Goal: Information Seeking & Learning: Learn about a topic

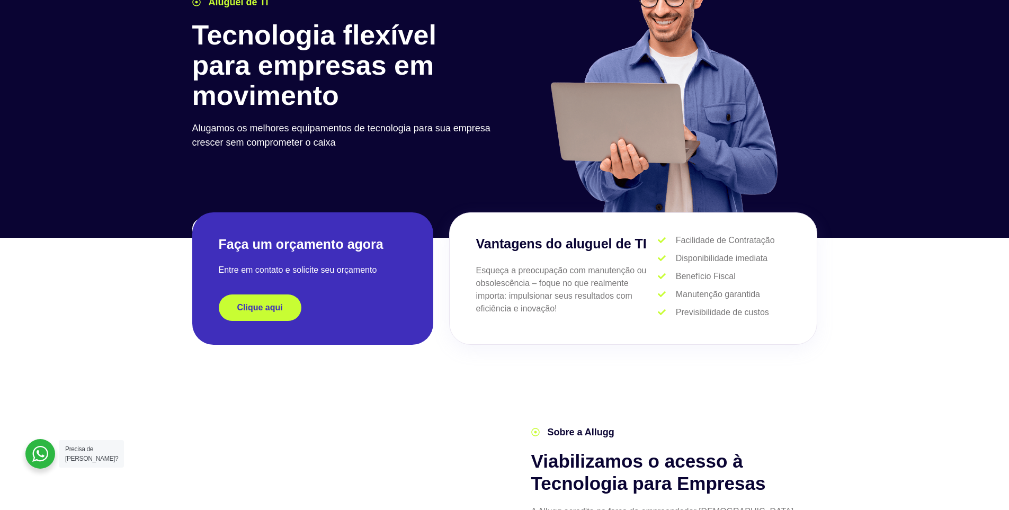
scroll to position [106, 0]
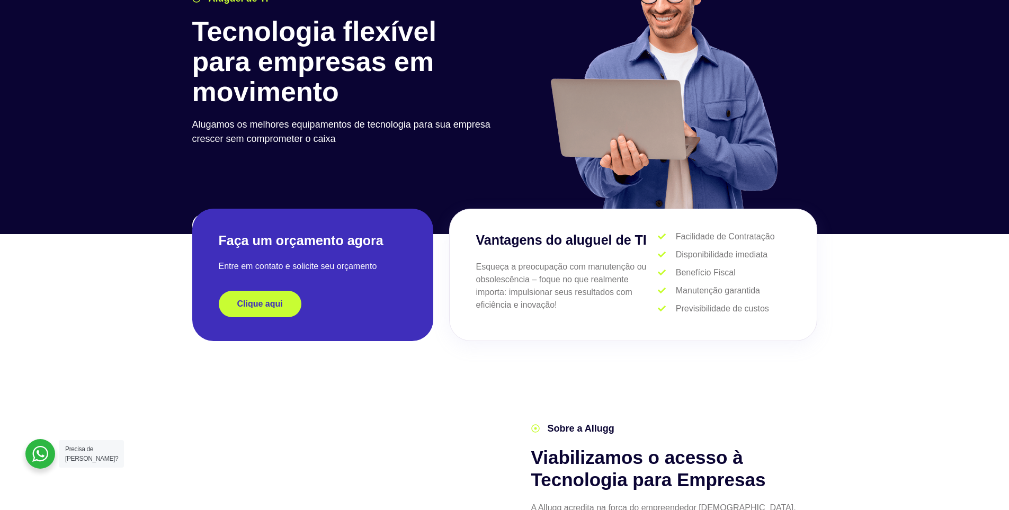
click at [277, 305] on span "Clique aqui" at bounding box center [260, 304] width 46 height 8
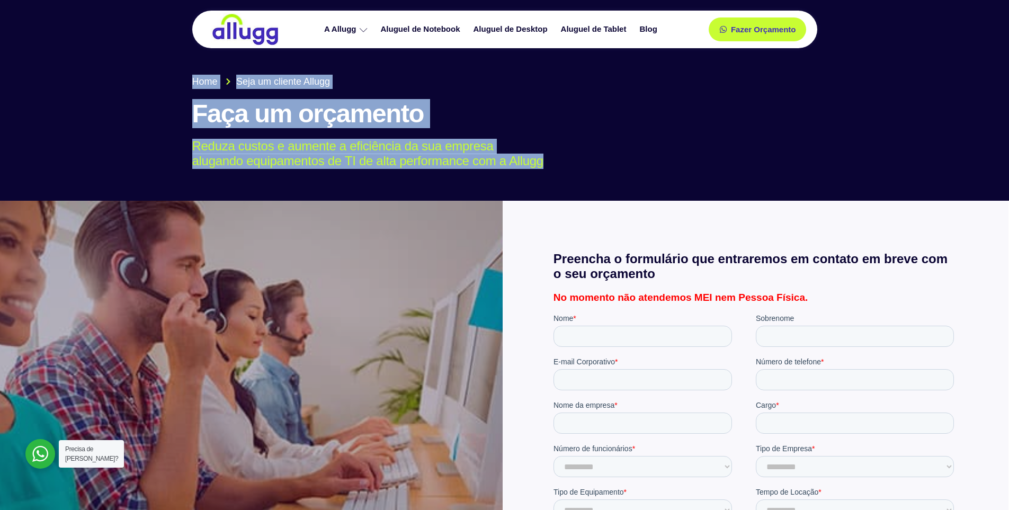
drag, startPoint x: 540, startPoint y: 163, endPoint x: 124, endPoint y: 185, distance: 416.7
click at [124, 185] on section "Home Seja um cliente Allugg Faça um orçamento Reduza custos e aumente a eficiên…" at bounding box center [504, 95] width 1009 height 211
click at [135, 147] on div at bounding box center [504, 95] width 1009 height 211
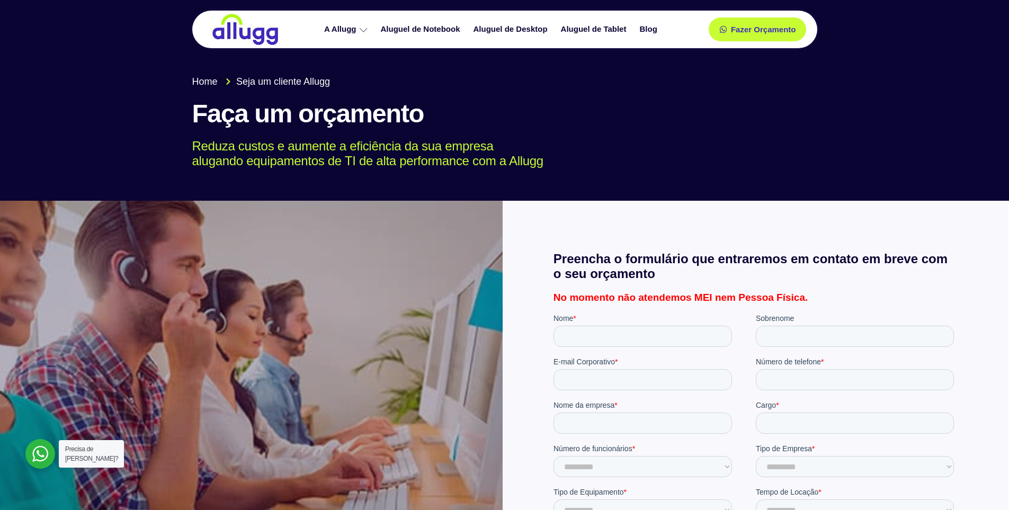
click at [695, 120] on h1 "Faça um orçamento" at bounding box center [504, 114] width 625 height 29
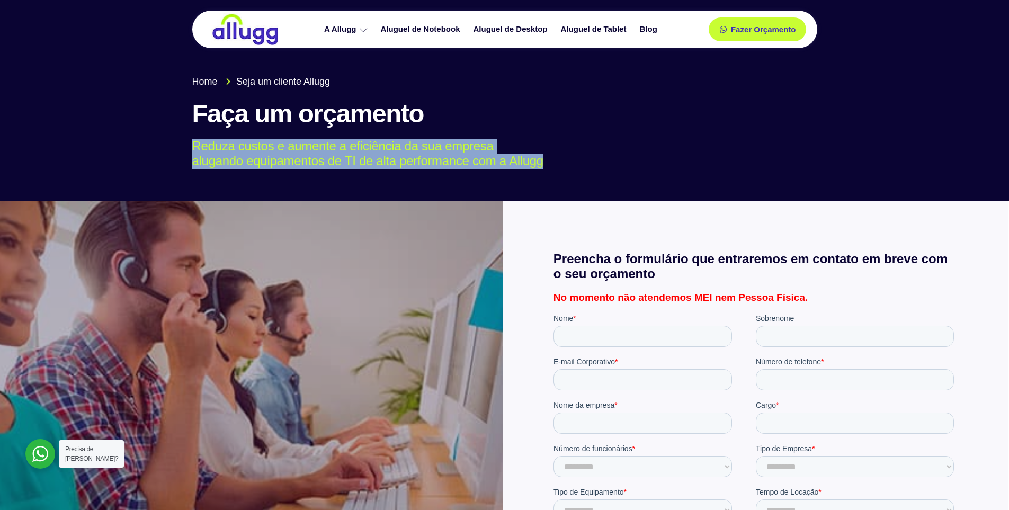
drag, startPoint x: 194, startPoint y: 146, endPoint x: 556, endPoint y: 157, distance: 362.3
click at [556, 157] on p "Reduza custos e aumente a eficiência da sua empresa alugando equipamentos de TI…" at bounding box center [496, 154] width 609 height 31
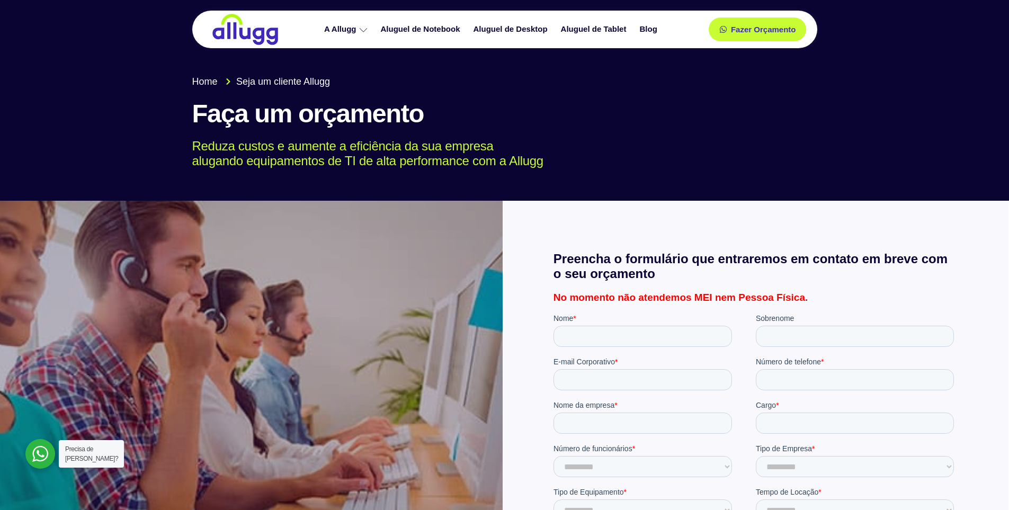
click at [650, 120] on h1 "Faça um orçamento" at bounding box center [504, 114] width 625 height 29
click at [227, 36] on img at bounding box center [245, 29] width 69 height 32
click at [219, 39] on img at bounding box center [245, 29] width 69 height 32
click at [204, 85] on span "Home" at bounding box center [204, 82] width 25 height 14
click at [292, 70] on div "Home Seja um cliente Allugg Faça um orçamento Reduza custos e aumente a eficiên…" at bounding box center [504, 121] width 635 height 105
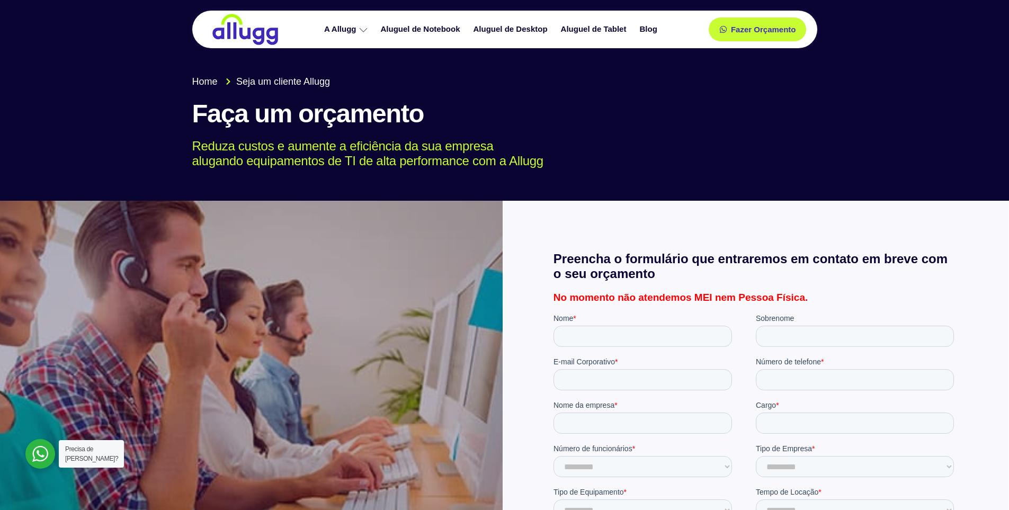
click at [304, 78] on span "Seja um cliente Allugg" at bounding box center [281, 82] width 96 height 14
drag, startPoint x: 352, startPoint y: 118, endPoint x: 392, endPoint y: 166, distance: 62.7
click at [352, 119] on h1 "Faça um orçamento" at bounding box center [504, 114] width 625 height 29
drag, startPoint x: 395, startPoint y: 167, endPoint x: 524, endPoint y: 210, distance: 136.1
click at [395, 168] on p "Reduza custos e aumente a eficiência da sua empresa alugando equipamentos de TI…" at bounding box center [496, 154] width 609 height 31
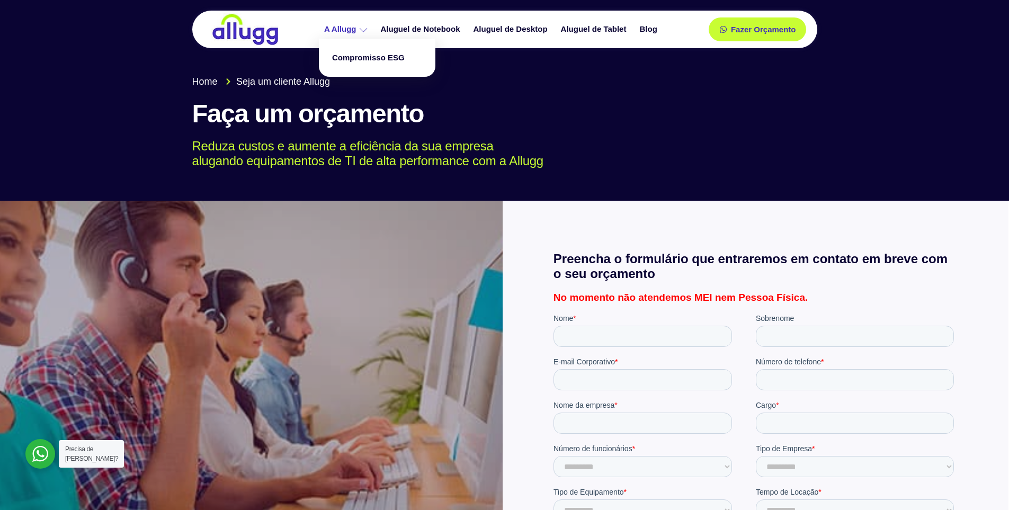
click at [346, 32] on link "A Allugg" at bounding box center [347, 29] width 57 height 19
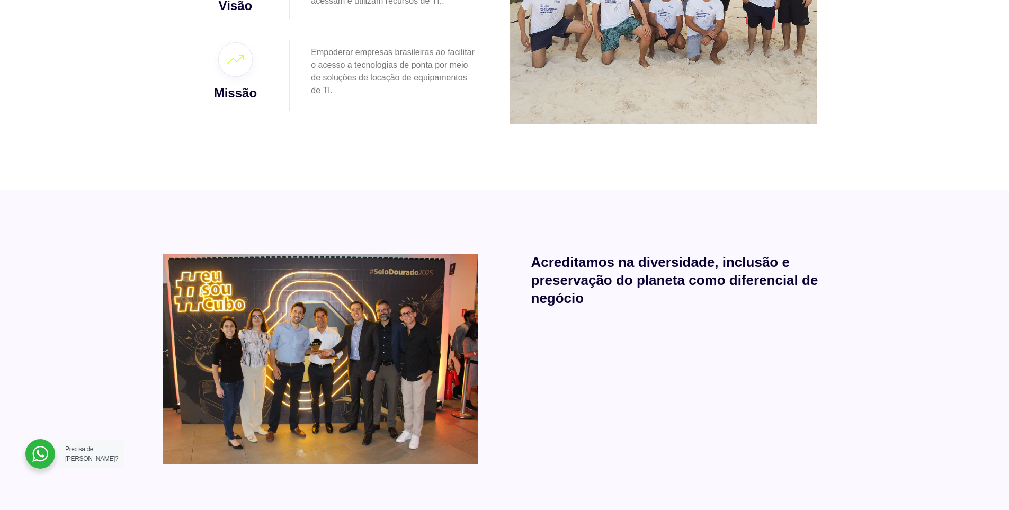
scroll to position [635, 0]
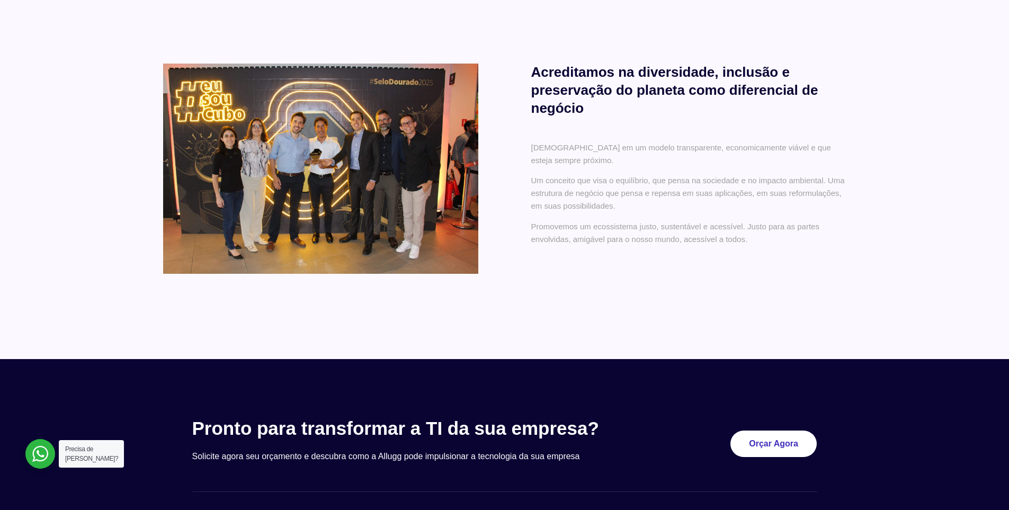
click at [905, 71] on div "Acreditamos na diversidade, inclusão e preservação do planeta como diferencial …" at bounding box center [504, 179] width 1009 height 359
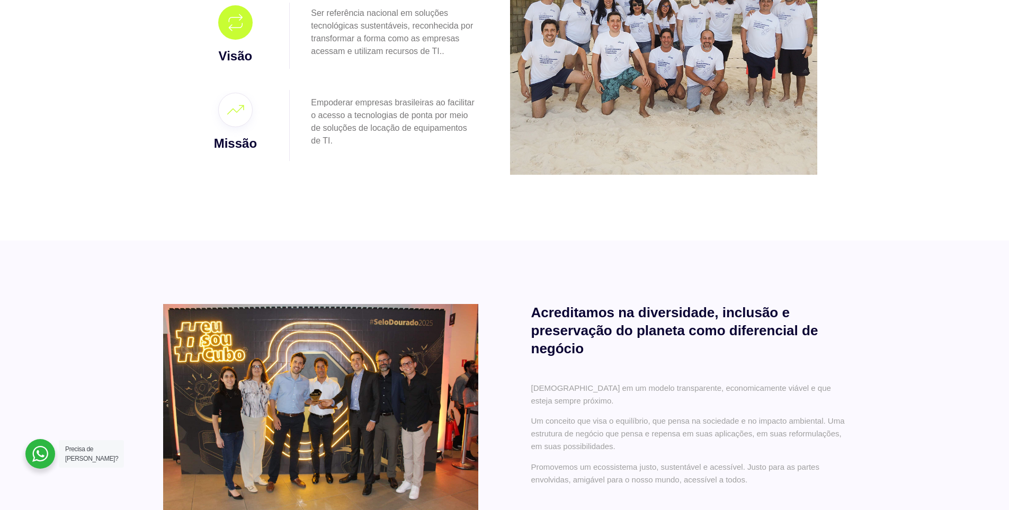
scroll to position [318, 0]
